Goal: Task Accomplishment & Management: Manage account settings

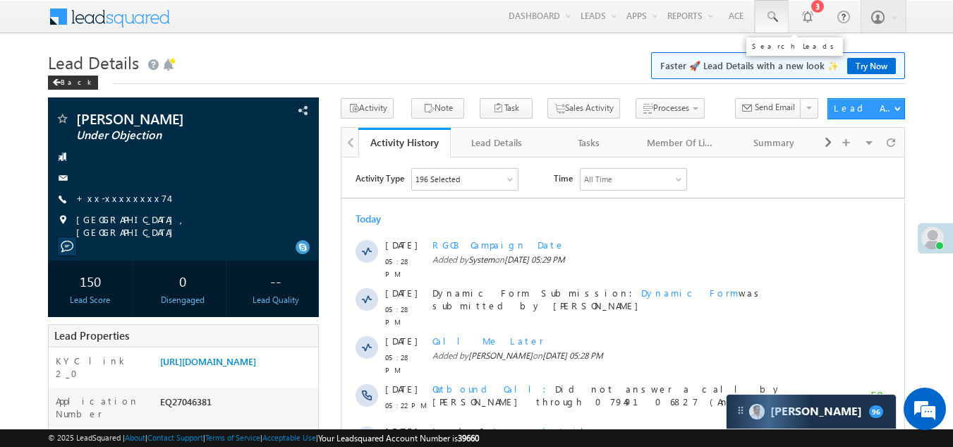
click at [770, 13] on span at bounding box center [772, 17] width 14 height 14
